Goal: Task Accomplishment & Management: Complete application form

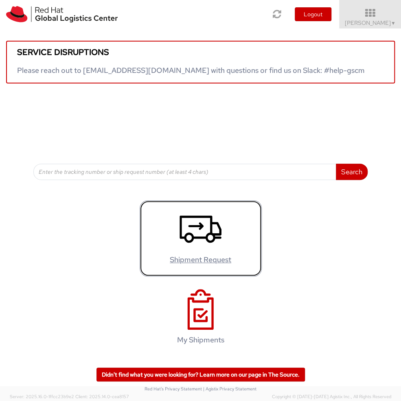
click at [211, 243] on use at bounding box center [201, 229] width 42 height 27
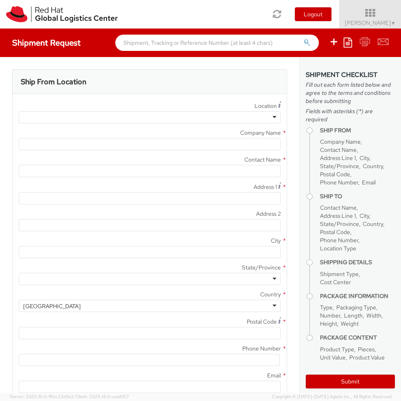
click at [83, 115] on div at bounding box center [150, 117] width 262 height 12
type input "Red Hat Asia-Pacific Pty. Ltd."
type input "[PERSON_NAME]"
type input "[STREET_ADDRESS]"
type input "Level 21"
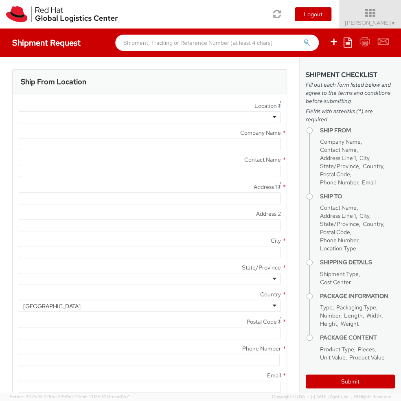
type input "[GEOGRAPHIC_DATA]"
type input "4000"
type input "61735148130"
type input "[EMAIL_ADDRESS][DOMAIN_NAME]"
select select "CM"
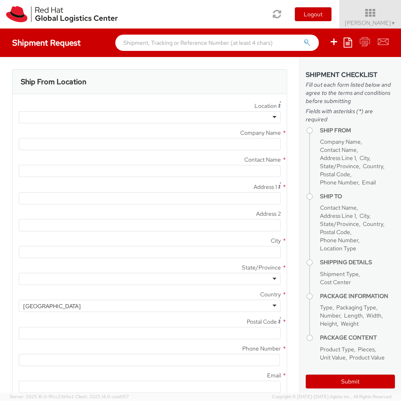
select select "KGS"
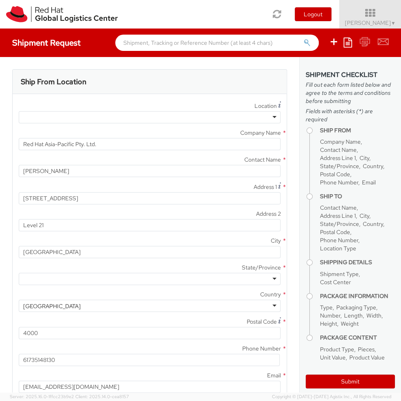
select select
select select "150"
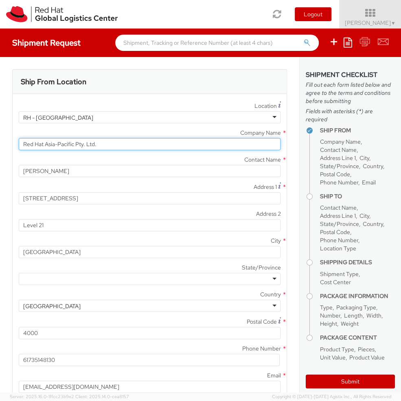
click at [254, 141] on input "Red Hat Asia-Pacific Pty. Ltd." at bounding box center [150, 144] width 262 height 12
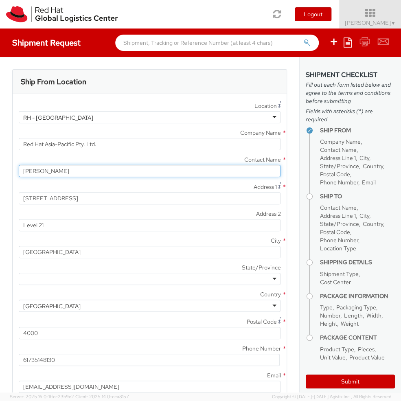
click at [194, 170] on input "[PERSON_NAME]" at bounding box center [150, 171] width 262 height 12
click at [168, 275] on div at bounding box center [150, 279] width 262 height 12
click at [13, 212] on label "Address 2 *" at bounding box center [150, 214] width 274 height 11
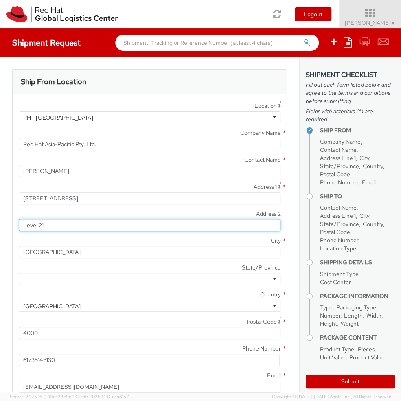
click at [19, 219] on input "Level 21" at bounding box center [150, 225] width 262 height 12
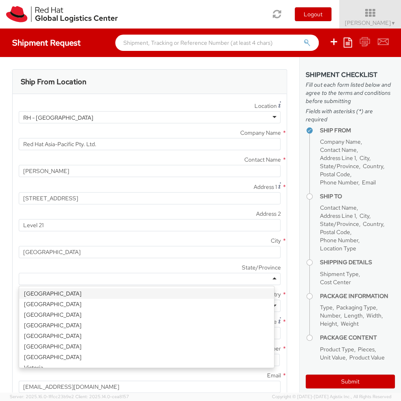
click at [44, 280] on div at bounding box center [150, 279] width 262 height 12
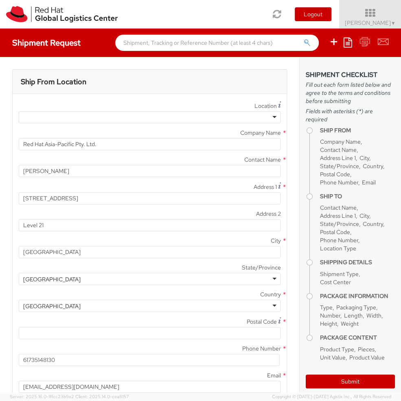
drag, startPoint x: 66, startPoint y: 315, endPoint x: 60, endPoint y: 312, distance: 7.1
click at [8, 271] on div "Ship From Location Location * [GEOGRAPHIC_DATA] - [GEOGRAPHIC_DATA] - [GEOGRAPH…" at bounding box center [149, 236] width 287 height 335
click at [28, 278] on div "[GEOGRAPHIC_DATA]" at bounding box center [51, 280] width 57 height 8
drag, startPoint x: 47, startPoint y: 337, endPoint x: 41, endPoint y: 326, distance: 12.8
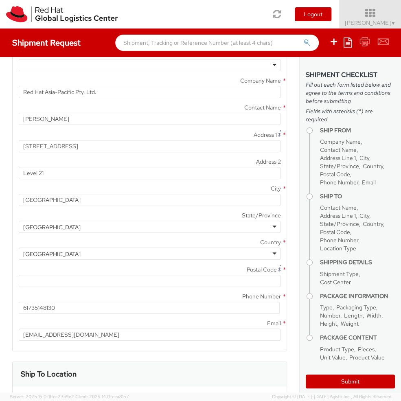
scroll to position [73, 0]
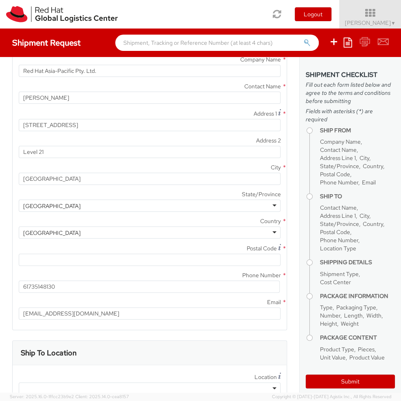
click at [198, 244] on label "Postal Code *" at bounding box center [150, 248] width 274 height 11
click at [198, 254] on input "Postal Code *" at bounding box center [150, 260] width 262 height 12
click at [187, 254] on input "Postal Code *" at bounding box center [150, 260] width 262 height 12
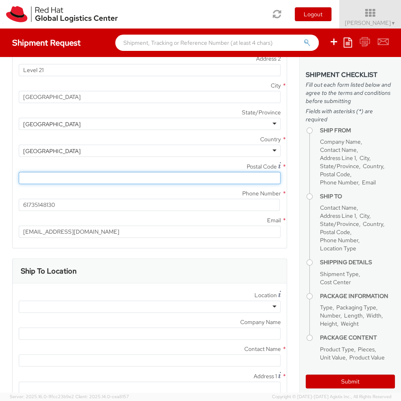
scroll to position [220, 0]
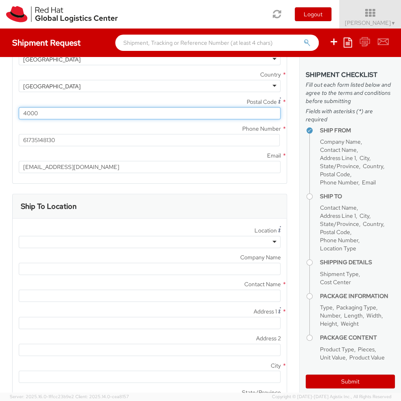
type input "4000"
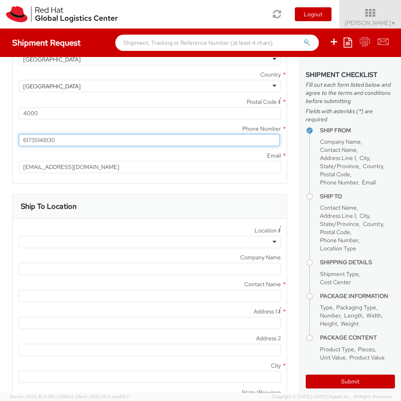
click at [77, 141] on input "61735148130" at bounding box center [149, 140] width 261 height 12
drag, startPoint x: 75, startPoint y: 140, endPoint x: -29, endPoint y: 132, distance: 104.3
click at [0, 132] on html "annexa Batch Shipping Guide Created with Sketch. calendar Created with Sketch." at bounding box center [200, 200] width 401 height 401
type input "[PHONE_NUMBER]"
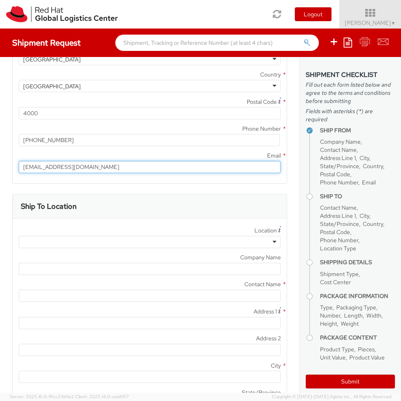
click at [90, 169] on input "[EMAIL_ADDRESS][DOMAIN_NAME]" at bounding box center [150, 167] width 262 height 12
click at [137, 248] on div "Location * [GEOGRAPHIC_DATA] - [GEOGRAPHIC_DATA] - [GEOGRAPHIC_DATA] [GEOGRAPHI…" at bounding box center [150, 387] width 274 height 324
click at [140, 241] on div at bounding box center [150, 242] width 262 height 12
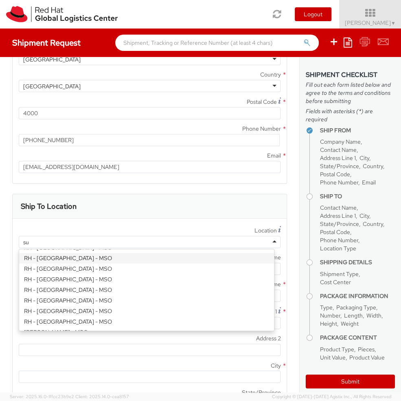
scroll to position [0, 0]
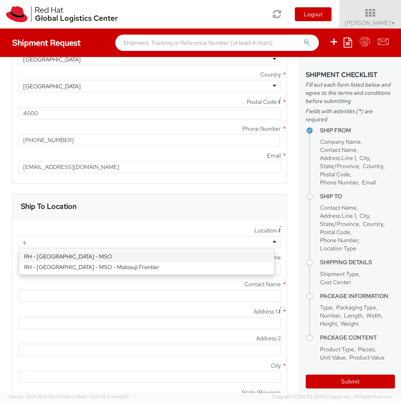
type input "sy"
type input "Red Hat Asia-Pacific Pty Ltd"
type input "Level [STREET_ADDRESS][PERSON_NAME]"
type input "[GEOGRAPHIC_DATA]"
type input "2060"
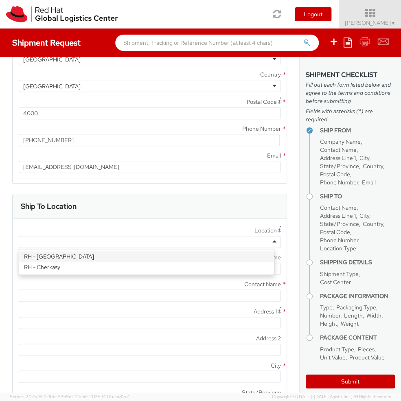
type input "[PHONE_NUMBER]"
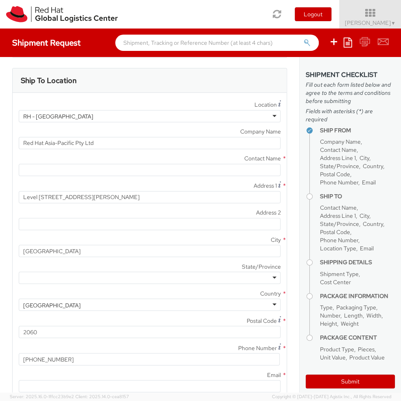
scroll to position [367, 0]
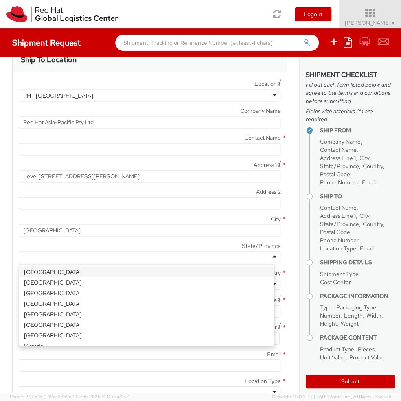
drag, startPoint x: 191, startPoint y: 256, endPoint x: 187, endPoint y: 259, distance: 4.3
click at [189, 259] on div at bounding box center [150, 257] width 262 height 12
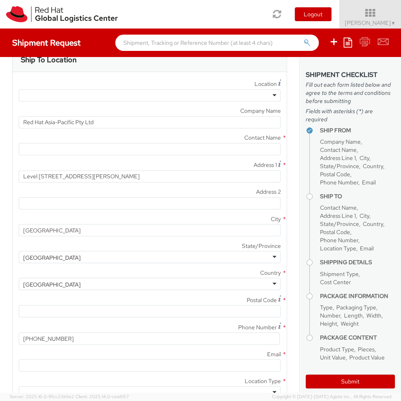
type input "61735148130"
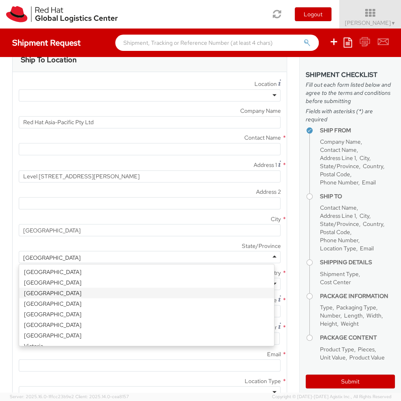
click at [82, 256] on div "[GEOGRAPHIC_DATA]" at bounding box center [150, 257] width 262 height 12
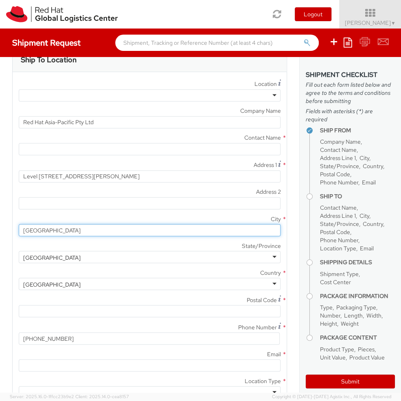
drag, startPoint x: 116, startPoint y: 223, endPoint x: 112, endPoint y: 228, distance: 6.7
click at [116, 224] on div "[GEOGRAPHIC_DATA]" at bounding box center [150, 230] width 274 height 12
click at [110, 230] on input "[GEOGRAPHIC_DATA]" at bounding box center [150, 230] width 262 height 12
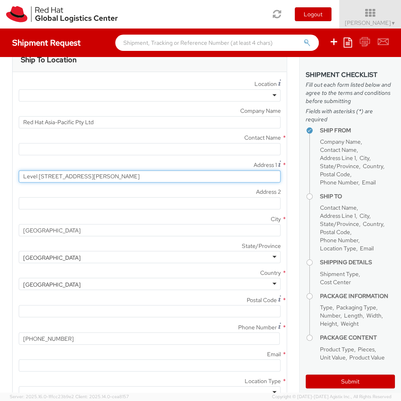
click at [110, 179] on input "Level [STREET_ADDRESS][PERSON_NAME]" at bounding box center [150, 176] width 262 height 12
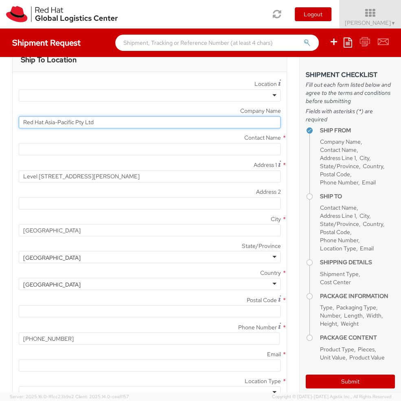
click at [112, 119] on input "Red Hat Asia-Pacific Pty Ltd" at bounding box center [150, 122] width 262 height 12
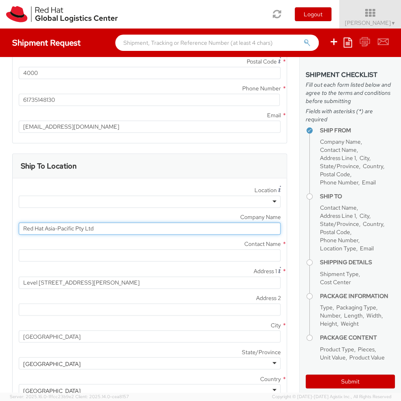
scroll to position [220, 0]
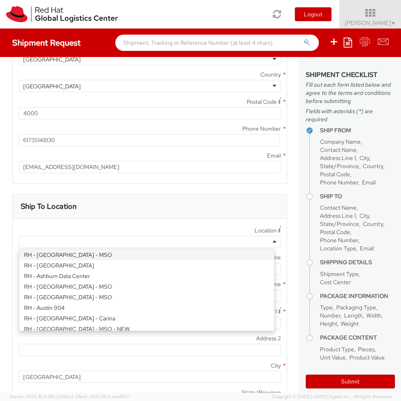
click at [123, 240] on div at bounding box center [150, 242] width 262 height 12
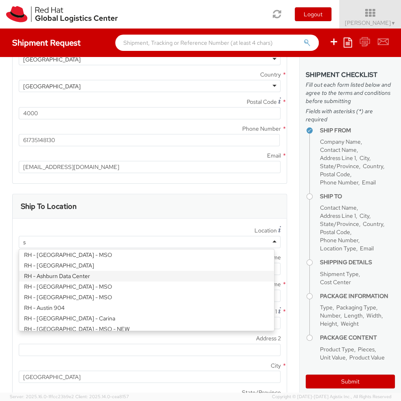
scroll to position [719, 0]
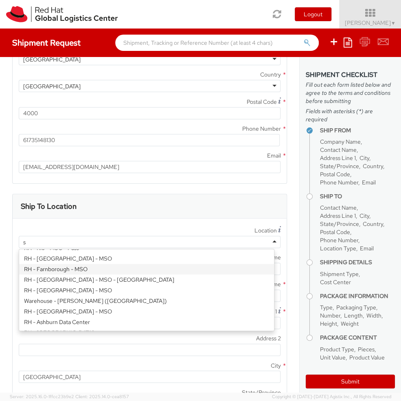
type input "sy"
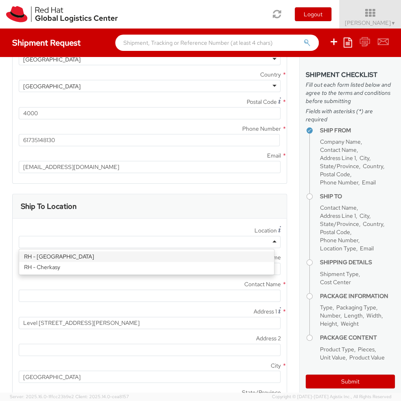
type input "2060"
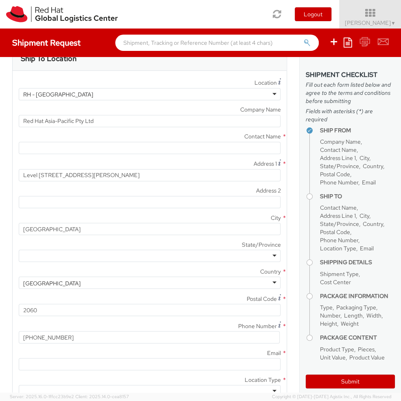
scroll to position [369, 0]
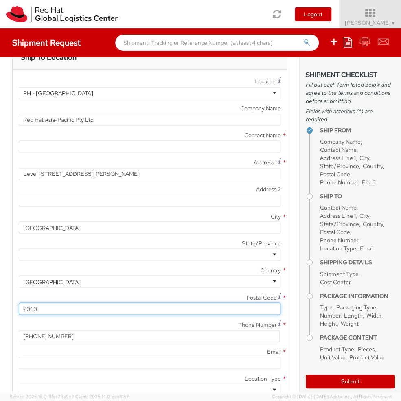
drag, startPoint x: 104, startPoint y: 305, endPoint x: -42, endPoint y: 312, distance: 145.3
click at [0, 312] on html "annexa Batch Shipping Guide Created with Sketch. calendar Created with Sketch." at bounding box center [200, 200] width 401 height 401
drag, startPoint x: 77, startPoint y: 311, endPoint x: 47, endPoint y: 309, distance: 30.6
click at [47, 310] on input "2060" at bounding box center [150, 309] width 262 height 12
drag, startPoint x: 31, startPoint y: 310, endPoint x: 11, endPoint y: 310, distance: 20.4
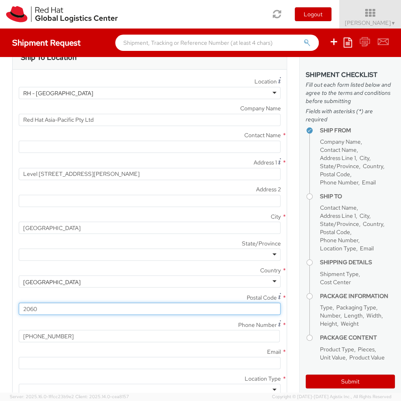
click at [11, 310] on div "Ship To Location Location * [GEOGRAPHIC_DATA] - [GEOGRAPHIC_DATA] [GEOGRAPHIC_D…" at bounding box center [149, 226] width 287 height 362
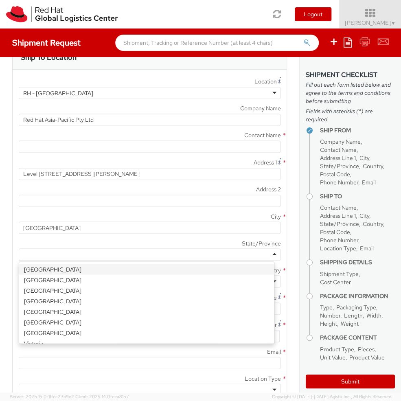
click at [68, 254] on div at bounding box center [150, 255] width 262 height 12
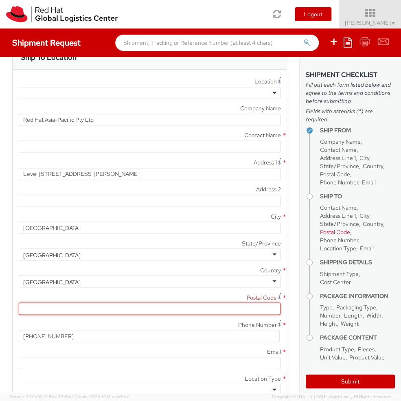
click at [53, 307] on input "Postal Code *" at bounding box center [150, 309] width 262 height 12
paste input "2060"
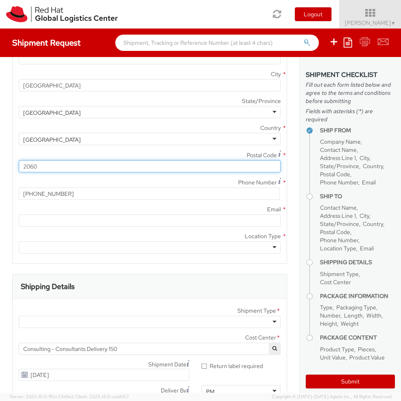
scroll to position [589, 0]
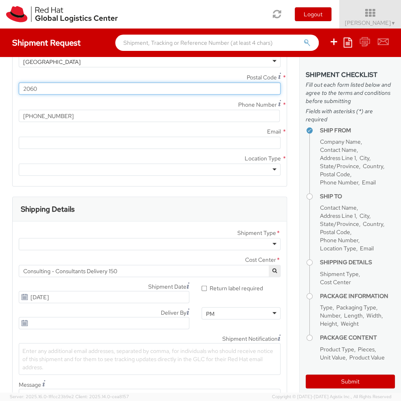
type input "2060"
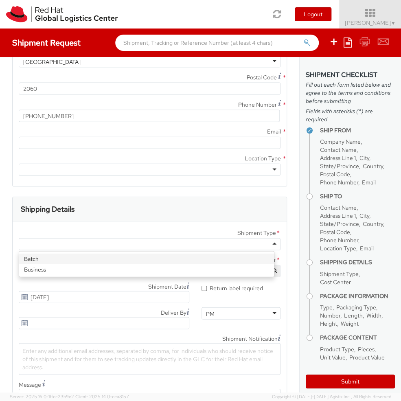
click at [81, 240] on div at bounding box center [150, 244] width 262 height 12
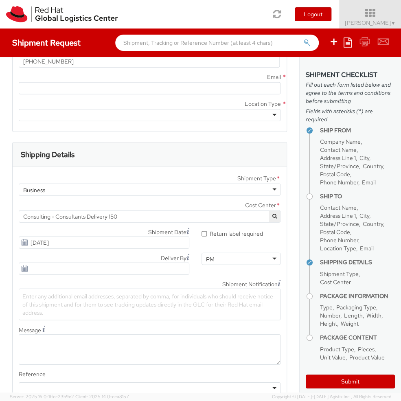
scroll to position [736, 0]
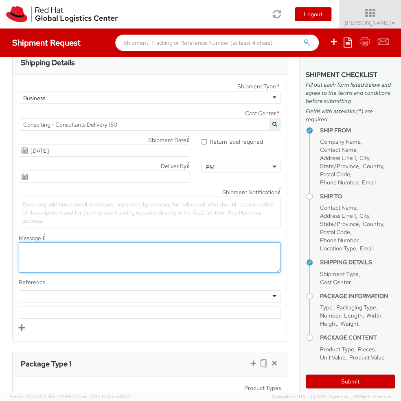
click at [56, 260] on textarea "Message" at bounding box center [150, 258] width 262 height 31
click at [71, 256] on textarea "Message" at bounding box center [150, 258] width 262 height 31
paste textarea "eturn Laptop <<Serial #>> for <<Name of person returning>>"
drag, startPoint x: 60, startPoint y: 248, endPoint x: 102, endPoint y: 245, distance: 42.5
click at [90, 248] on textarea "eturn Laptop <<Serial #>> for <<Name of person returning>>" at bounding box center [150, 258] width 262 height 31
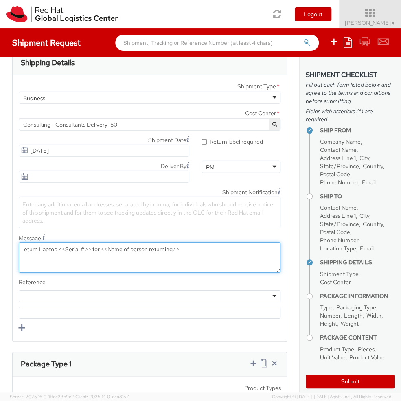
drag, startPoint x: 103, startPoint y: 247, endPoint x: 335, endPoint y: 237, distance: 232.1
click at [305, 252] on div "Ship From Location Location * [GEOGRAPHIC_DATA] - [GEOGRAPHIC_DATA] - [GEOGRAPH…" at bounding box center [200, 225] width 401 height 336
type textarea "Return Laptop PF3RB0DM for [PERSON_NAME]"
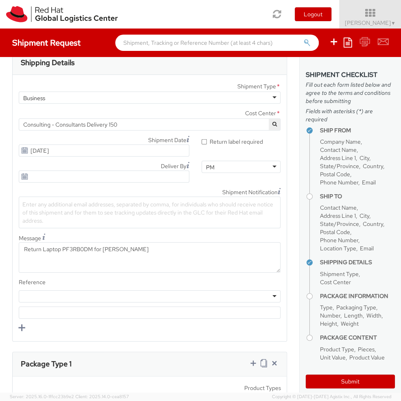
click at [237, 303] on div "Other Purchase Order Number Reference Number" at bounding box center [150, 299] width 274 height 16
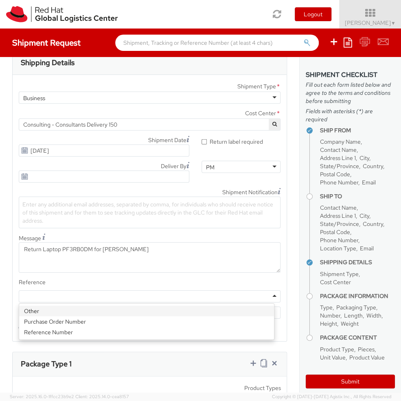
click at [238, 296] on div at bounding box center [150, 297] width 262 height 12
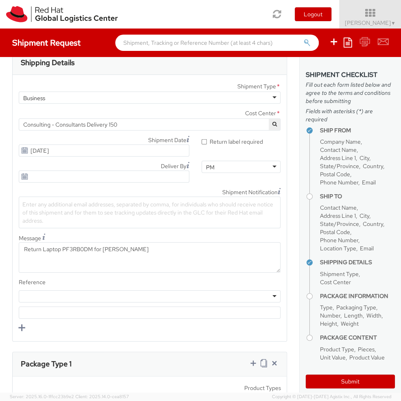
click at [60, 296] on div at bounding box center [150, 297] width 262 height 12
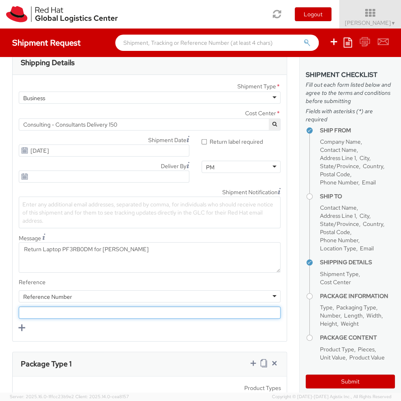
click at [58, 313] on input "text" at bounding box center [150, 313] width 262 height 12
type input "RH0060249"
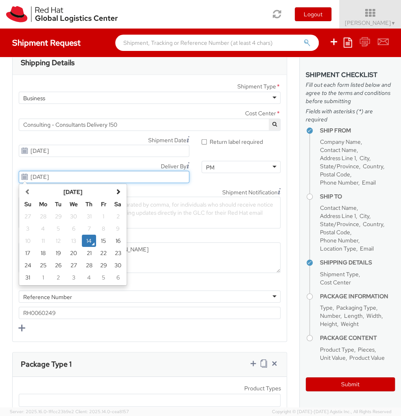
click at [150, 177] on input "[DATE]" at bounding box center [104, 177] width 171 height 12
click at [121, 131] on div "Cost Center * Consulting - Consultants Delivery 150 Consulting - Consultants De…" at bounding box center [150, 121] width 274 height 27
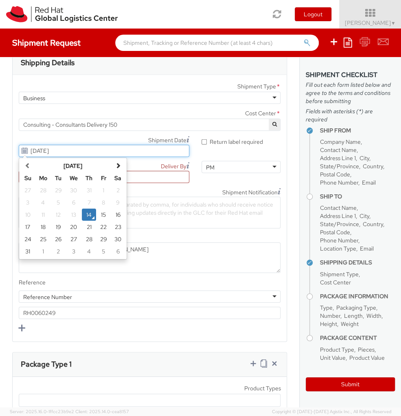
click at [119, 147] on input "[DATE]" at bounding box center [104, 151] width 171 height 12
click at [120, 145] on input "[DATE]" at bounding box center [104, 151] width 171 height 12
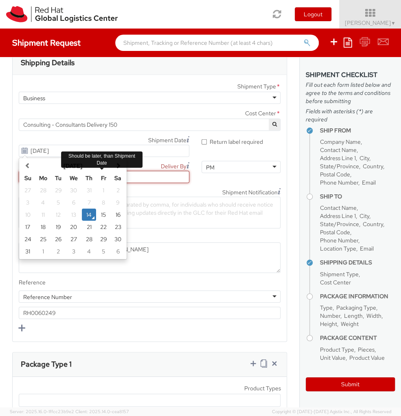
click at [160, 174] on input "[DATE]" at bounding box center [104, 177] width 171 height 12
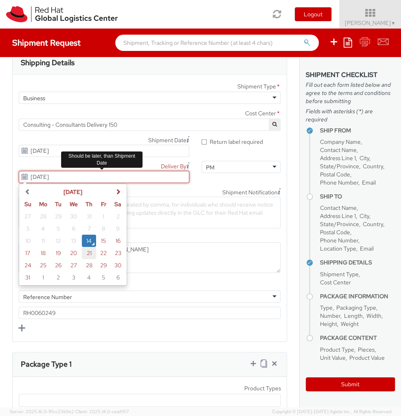
click at [88, 250] on td "21" at bounding box center [89, 253] width 15 height 12
type input "[DATE]"
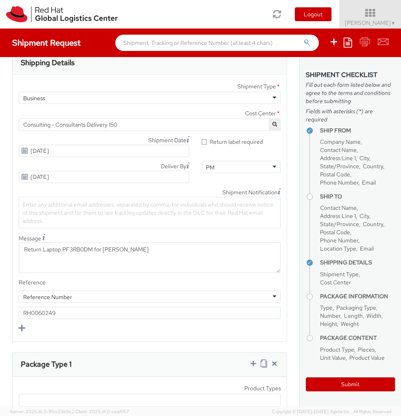
click at [83, 201] on span "Enter any additional email addresses, separated by comma, for individuals who s…" at bounding box center [147, 213] width 251 height 24
click at [128, 207] on span "Enter any additional email addresses, separated by comma, for individuals who s…" at bounding box center [147, 213] width 251 height 24
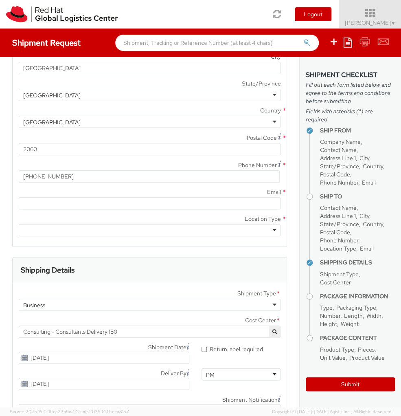
scroll to position [503, 0]
